Goal: Find specific page/section: Find specific page/section

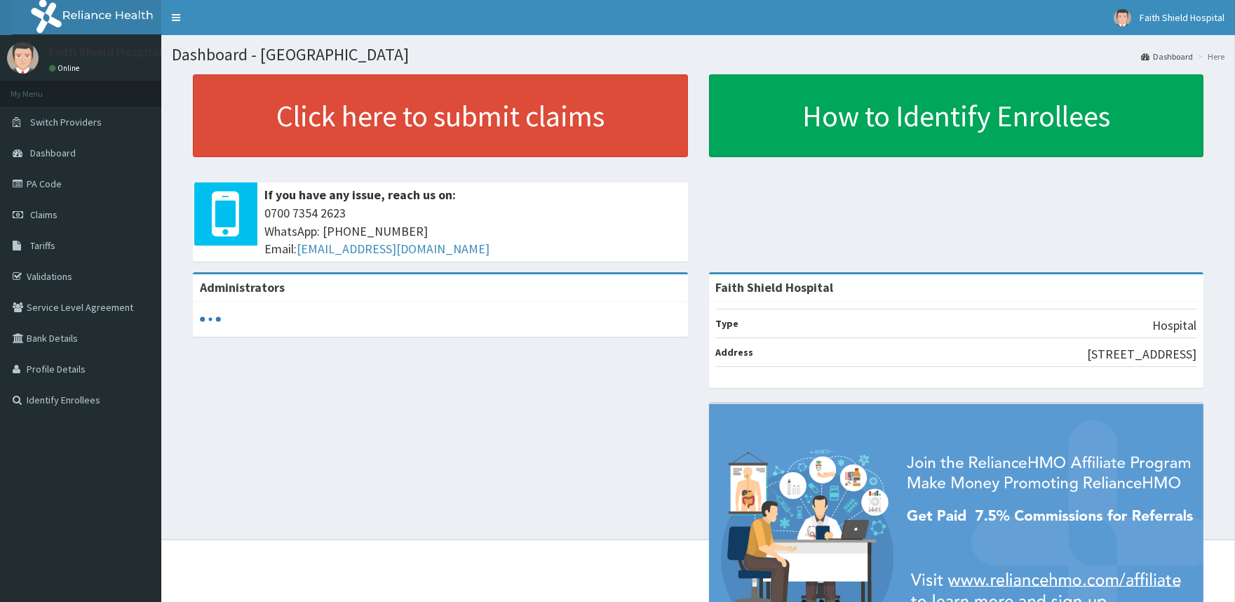
click at [83, 7] on img at bounding box center [99, 17] width 175 height 35
drag, startPoint x: 679, startPoint y: 368, endPoint x: 680, endPoint y: 359, distance: 9.2
click at [683, 363] on div "Administrators Faith Shield Hospital Type Hospital Address 15 GASLINE ROAD, GAS…" at bounding box center [698, 474] width 1053 height 405
drag, startPoint x: 664, startPoint y: 360, endPoint x: 528, endPoint y: 372, distance: 137.3
click at [637, 380] on div "Administrators Faith Shield Hospital Type Hospital Address 15 GASLINE ROAD, GAS…" at bounding box center [698, 474] width 1053 height 405
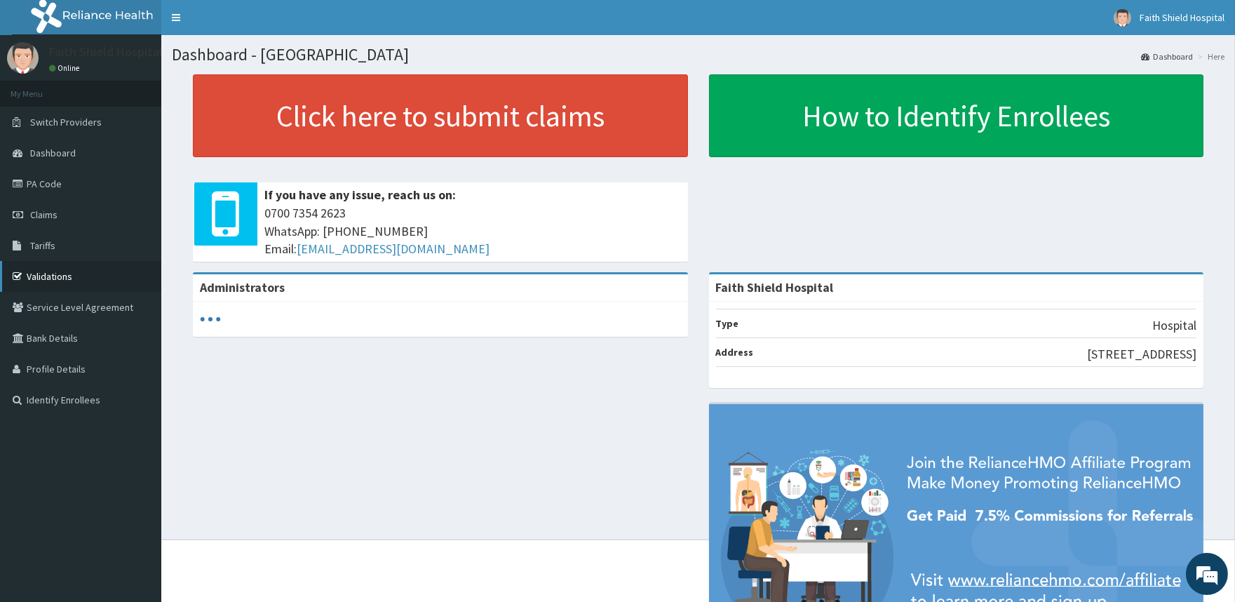
click at [72, 277] on link "Validations" at bounding box center [80, 276] width 161 height 31
click at [72, 278] on link "Validations" at bounding box center [80, 276] width 161 height 31
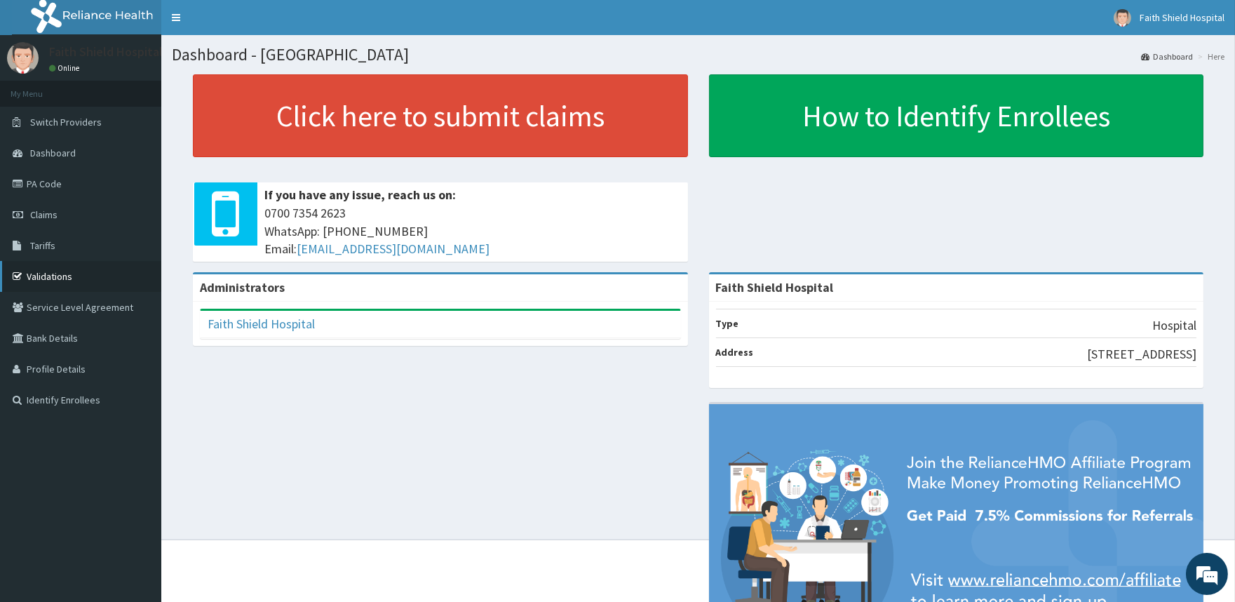
click at [65, 279] on link "Validations" at bounding box center [80, 276] width 161 height 31
